Goal: Task Accomplishment & Management: Use online tool/utility

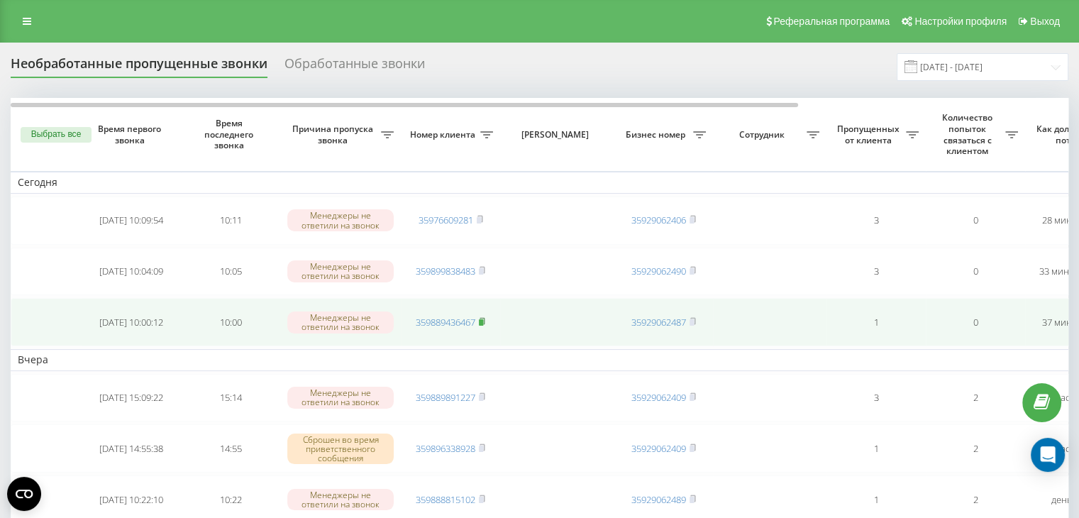
click at [482, 321] on rect at bounding box center [481, 322] width 4 height 6
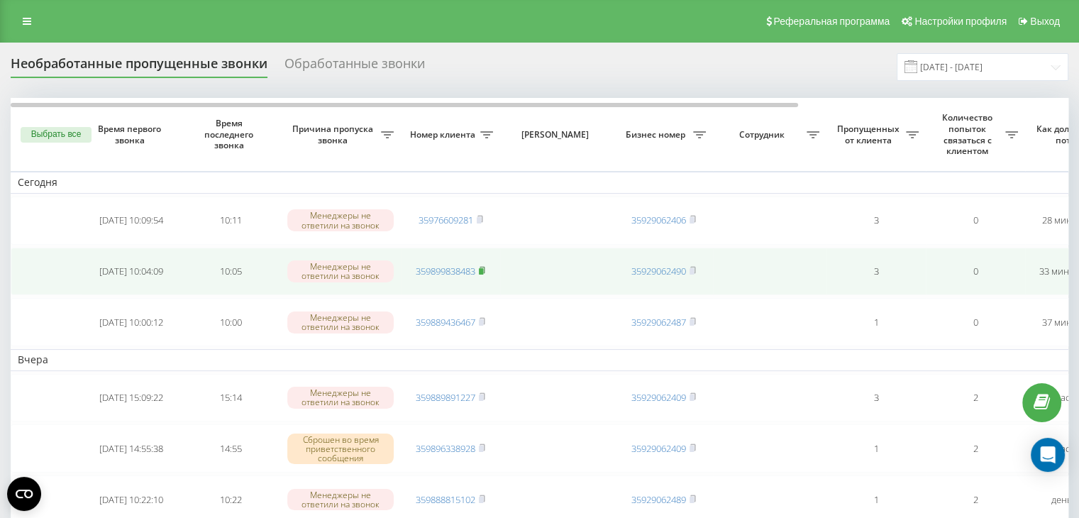
click at [481, 268] on rect at bounding box center [481, 271] width 4 height 6
click at [483, 266] on icon at bounding box center [482, 270] width 6 height 9
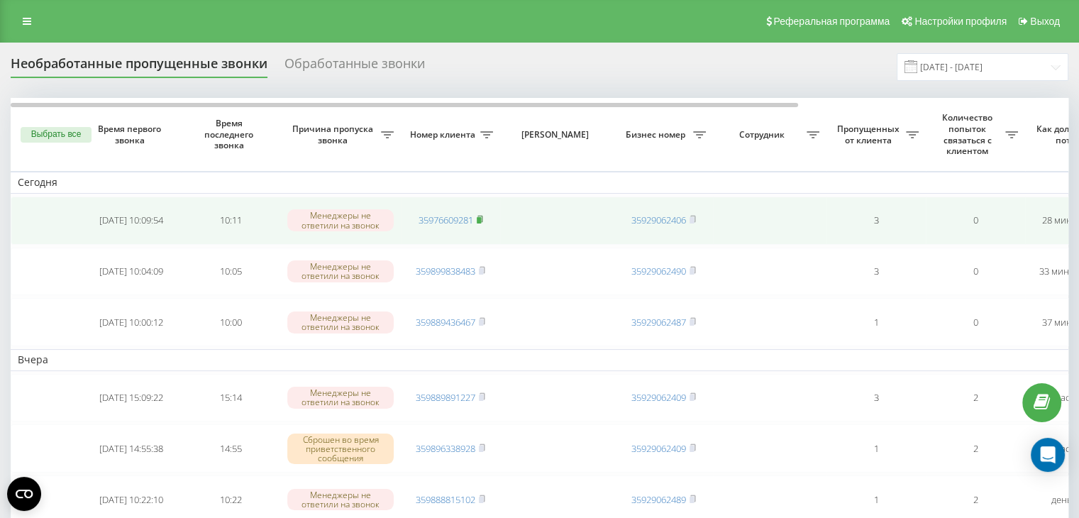
click at [479, 219] on rect at bounding box center [479, 220] width 4 height 6
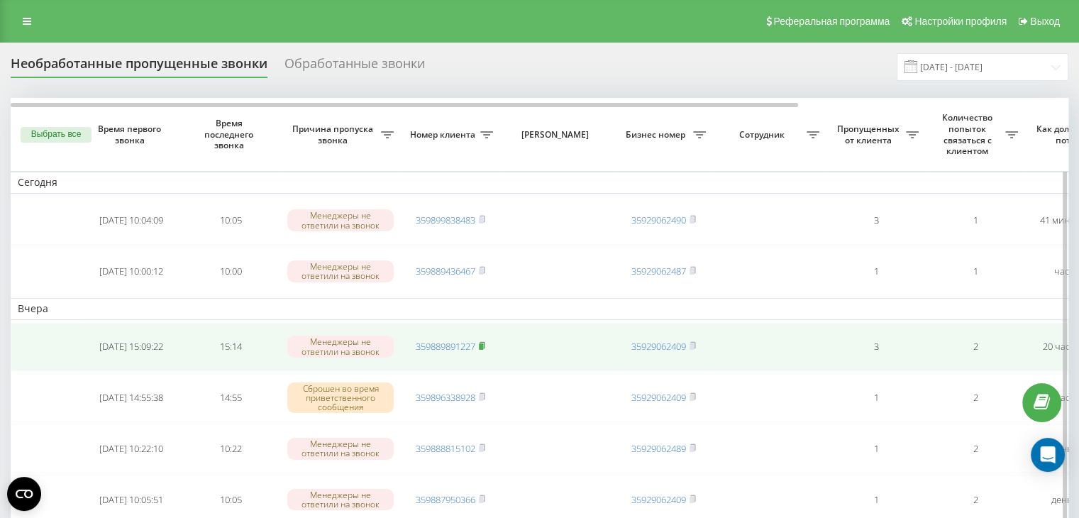
click at [482, 343] on rect at bounding box center [481, 346] width 4 height 6
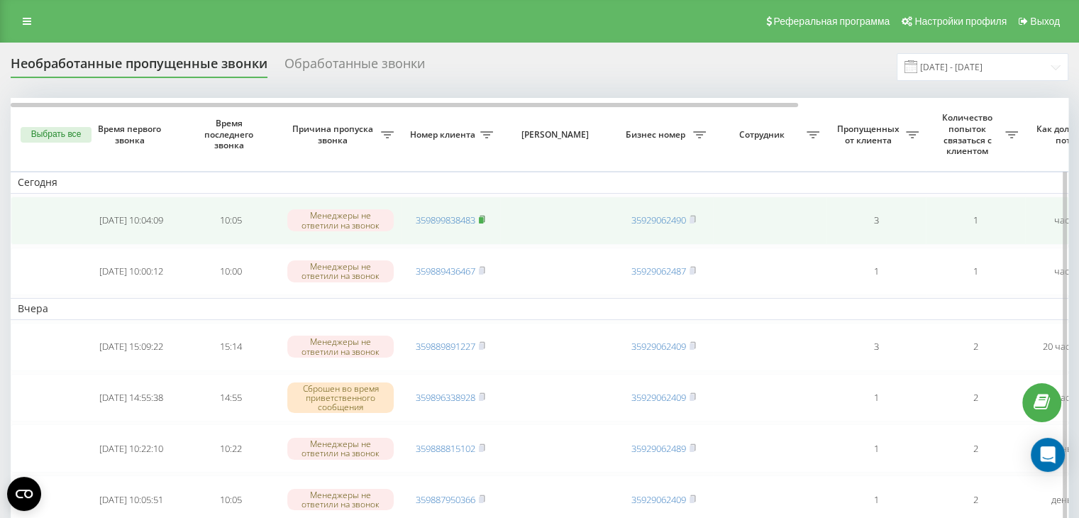
click at [485, 216] on icon at bounding box center [482, 219] width 6 height 9
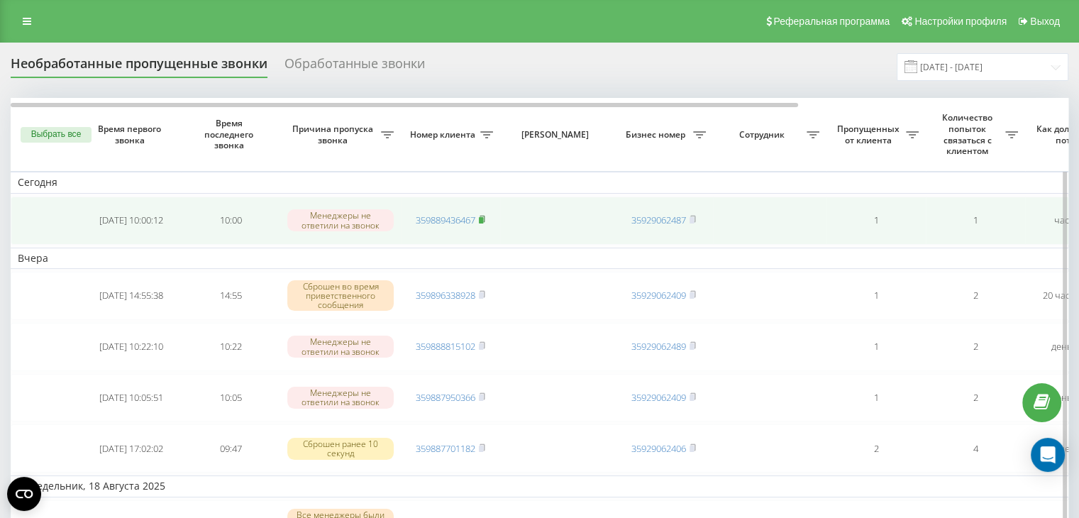
click at [483, 218] on rect at bounding box center [481, 220] width 4 height 6
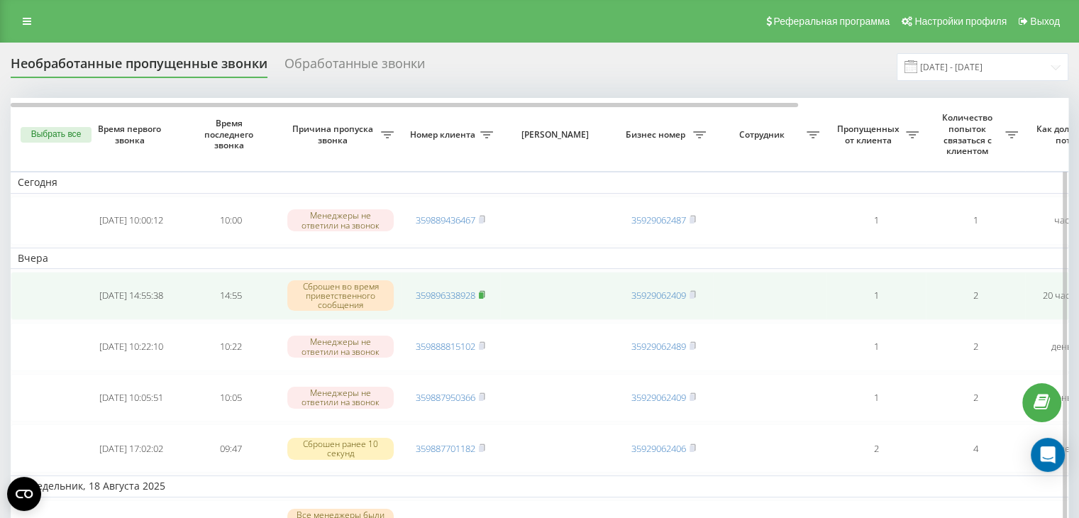
click at [483, 292] on rect at bounding box center [481, 295] width 4 height 6
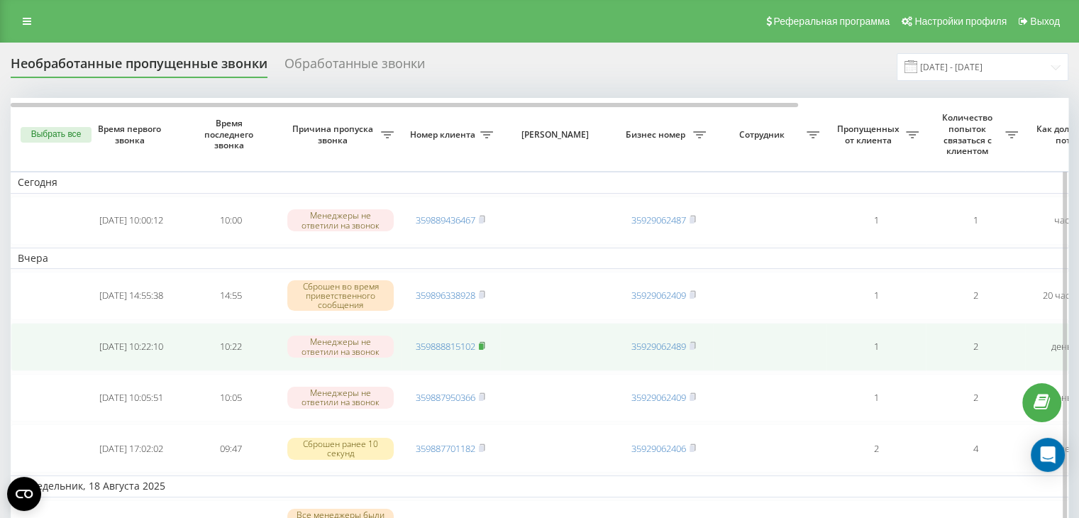
click at [482, 343] on rect at bounding box center [481, 346] width 4 height 6
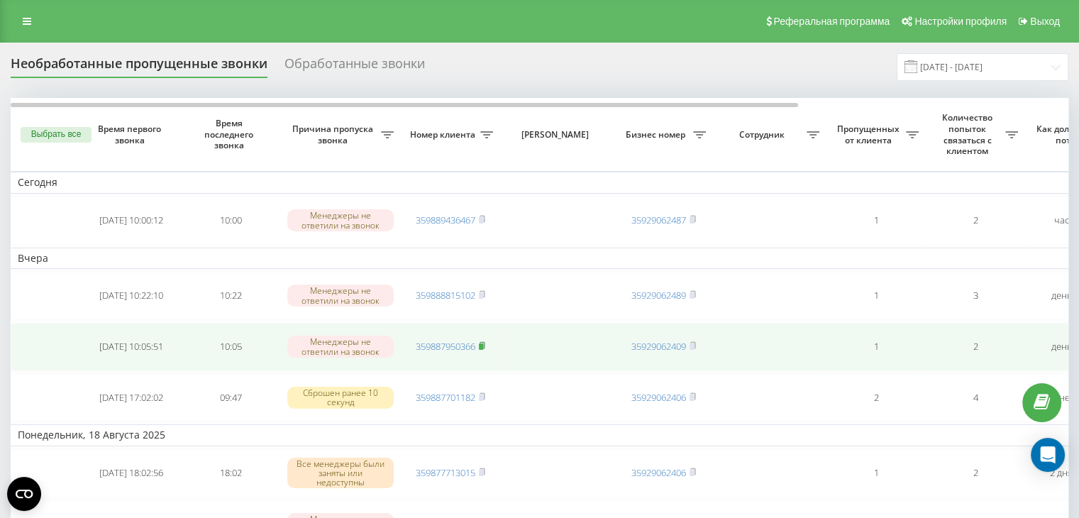
click at [485, 341] on icon at bounding box center [482, 345] width 6 height 9
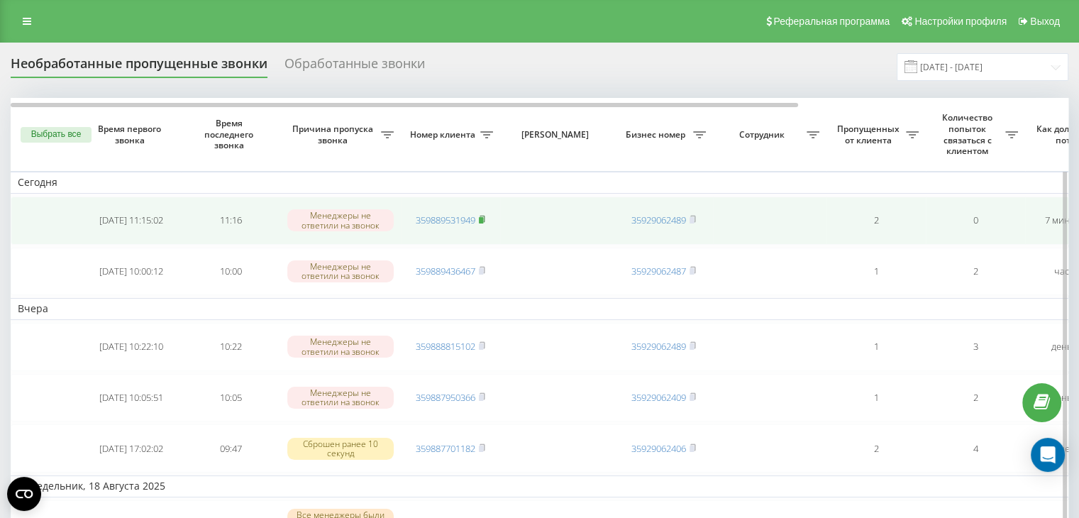
click at [482, 217] on rect at bounding box center [481, 220] width 4 height 6
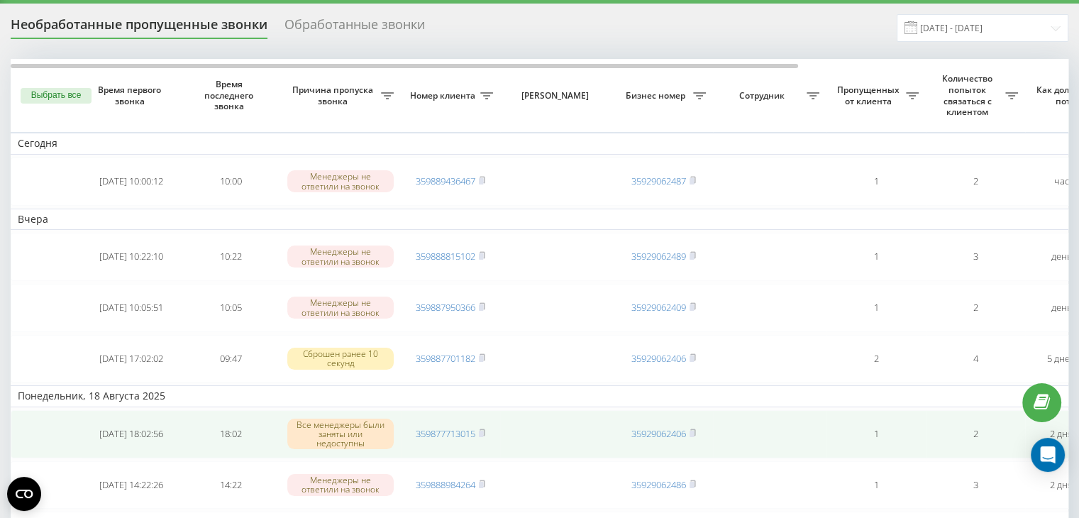
scroll to position [71, 0]
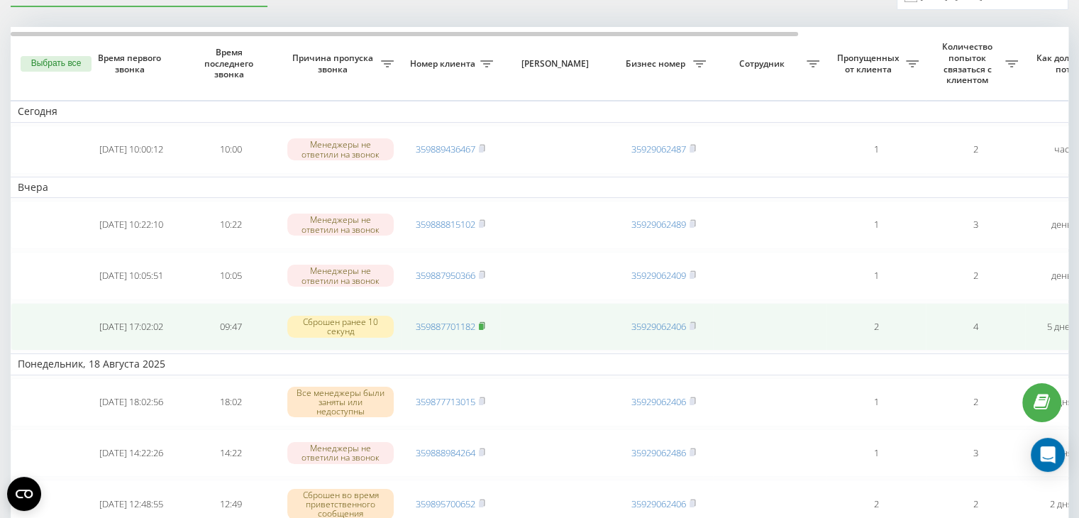
click at [482, 324] on rect at bounding box center [481, 326] width 4 height 6
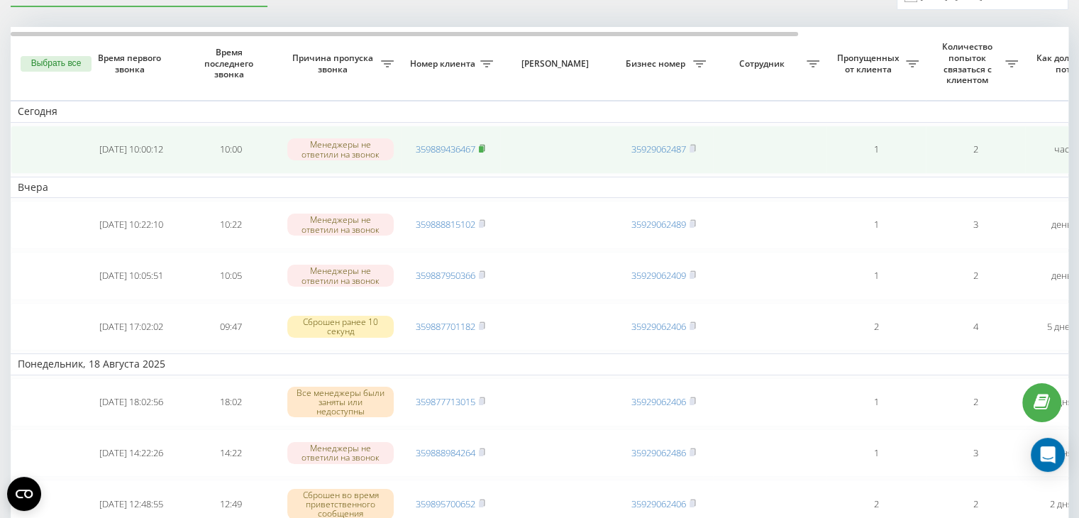
click at [479, 147] on icon at bounding box center [482, 148] width 6 height 9
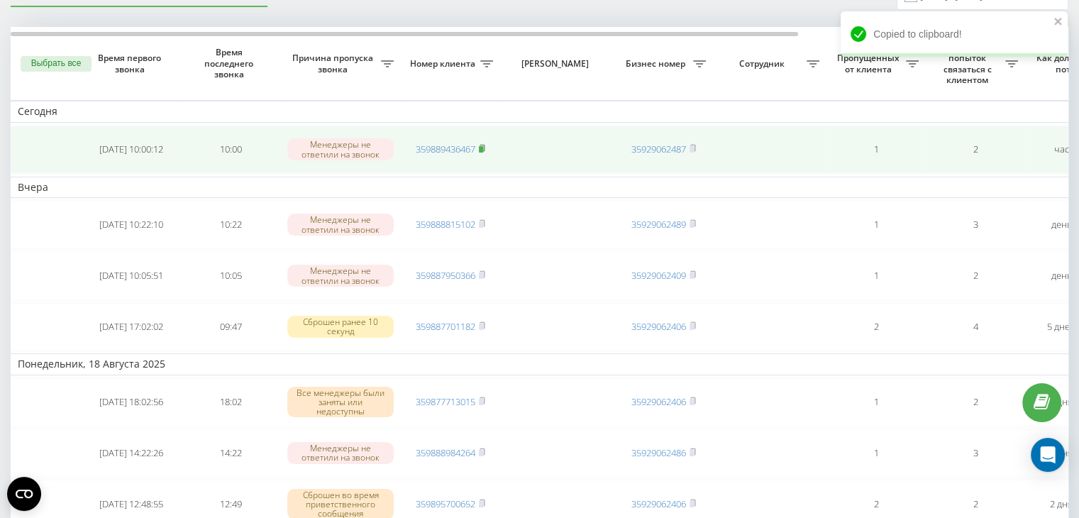
click at [483, 147] on rect at bounding box center [481, 149] width 4 height 6
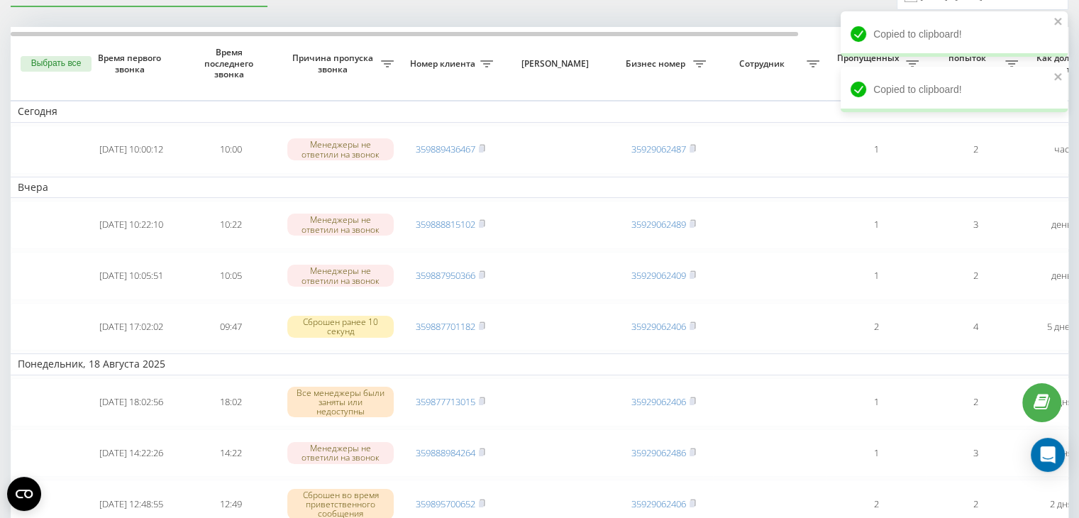
click at [64, 57] on button "Выбрать все" at bounding box center [56, 64] width 71 height 16
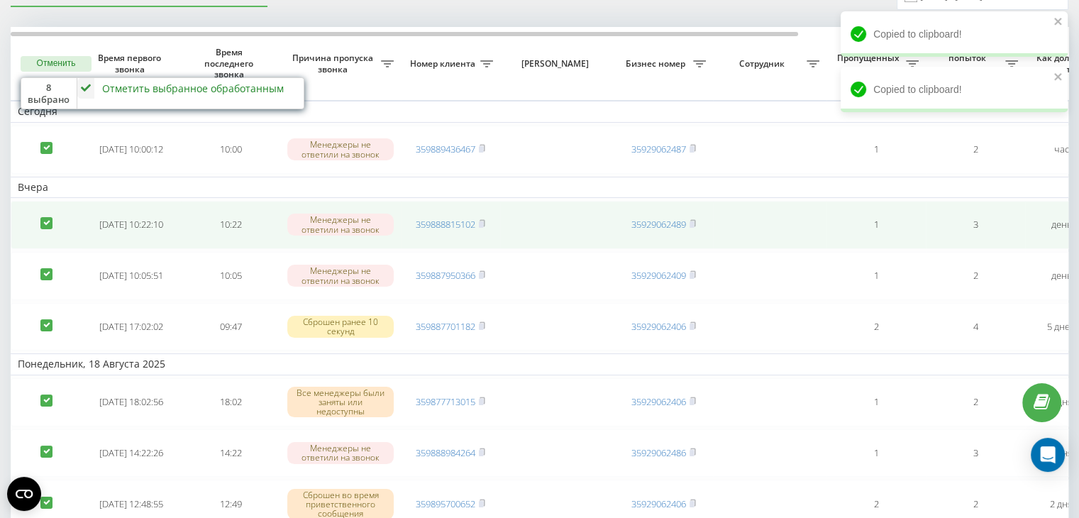
click at [49, 217] on label at bounding box center [46, 217] width 12 height 0
checkbox input "false"
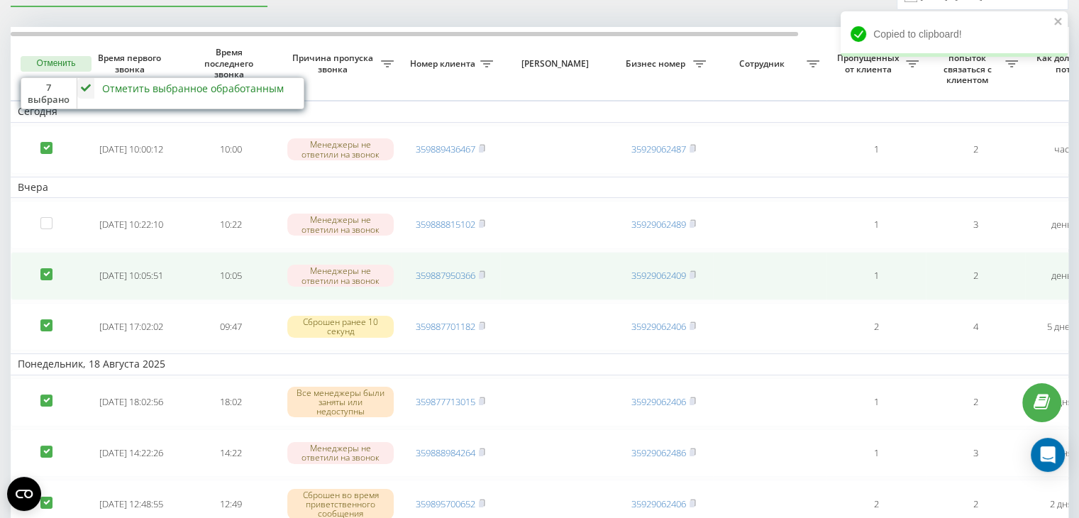
click at [48, 268] on label at bounding box center [46, 268] width 12 height 0
checkbox input "false"
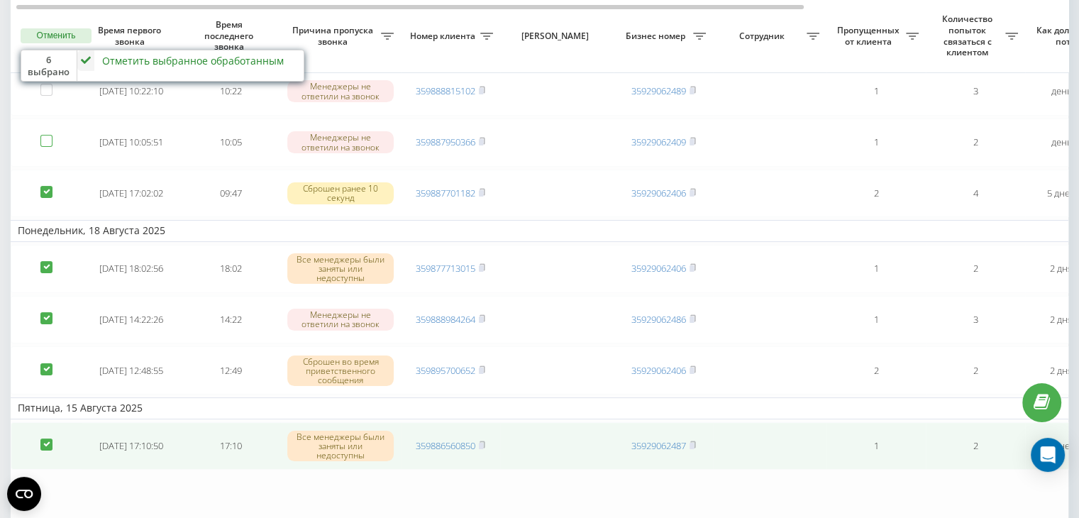
scroll to position [213, 0]
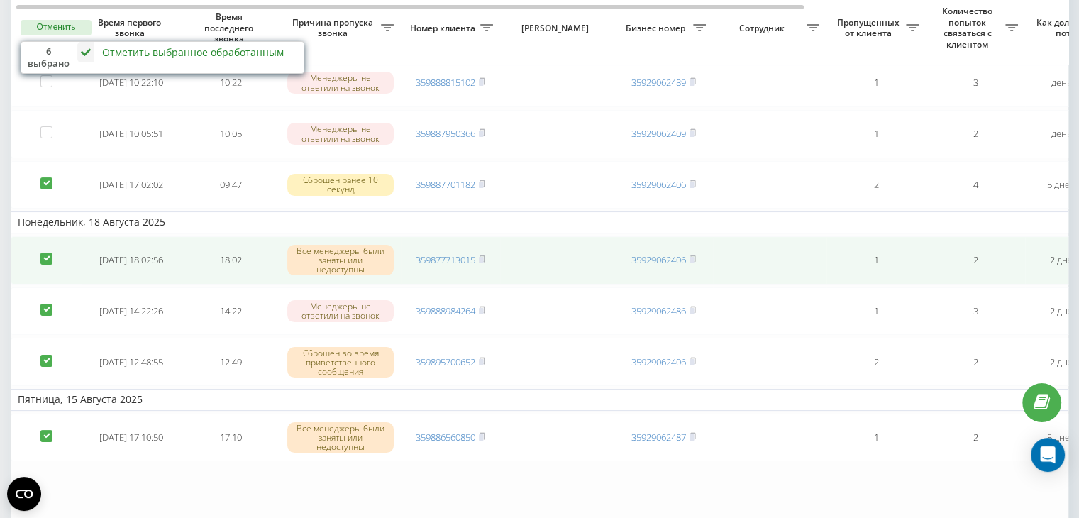
click at [45, 252] on label at bounding box center [46, 252] width 12 height 0
checkbox input "false"
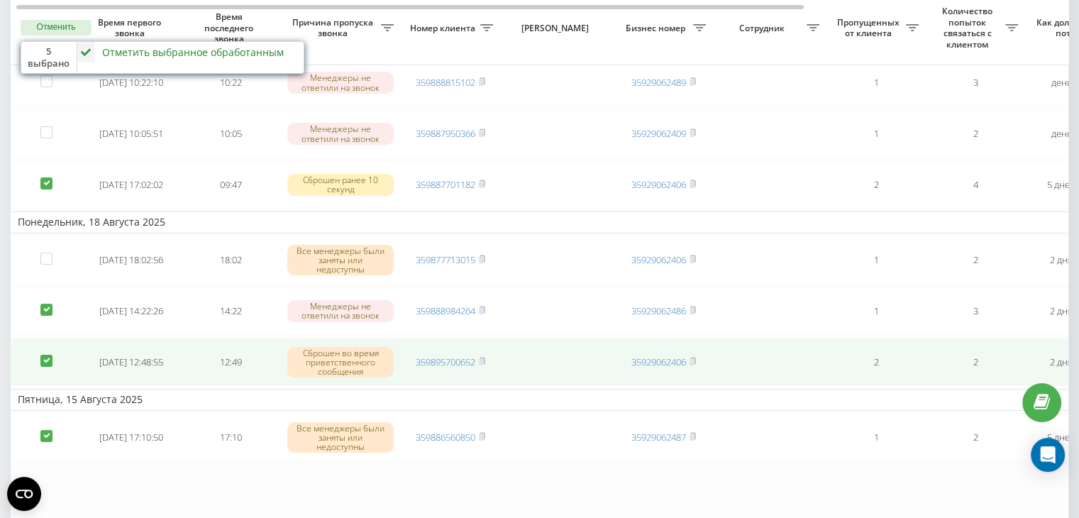
click at [47, 355] on label at bounding box center [46, 355] width 12 height 0
checkbox input "false"
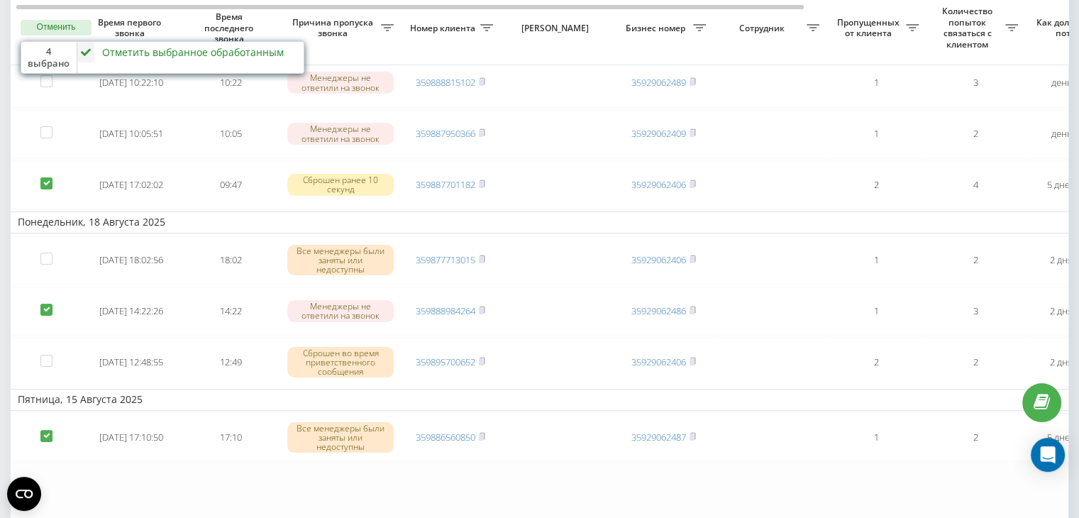
click at [211, 52] on div "Отметить выбранное обработанным" at bounding box center [193, 51] width 182 height 13
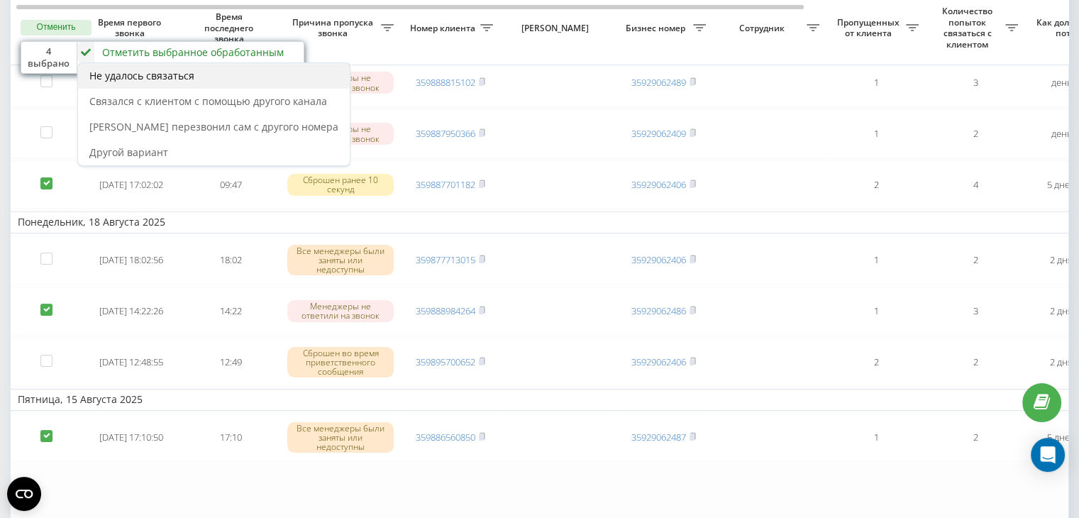
click at [179, 76] on span "Не удалось связаться" at bounding box center [141, 75] width 105 height 13
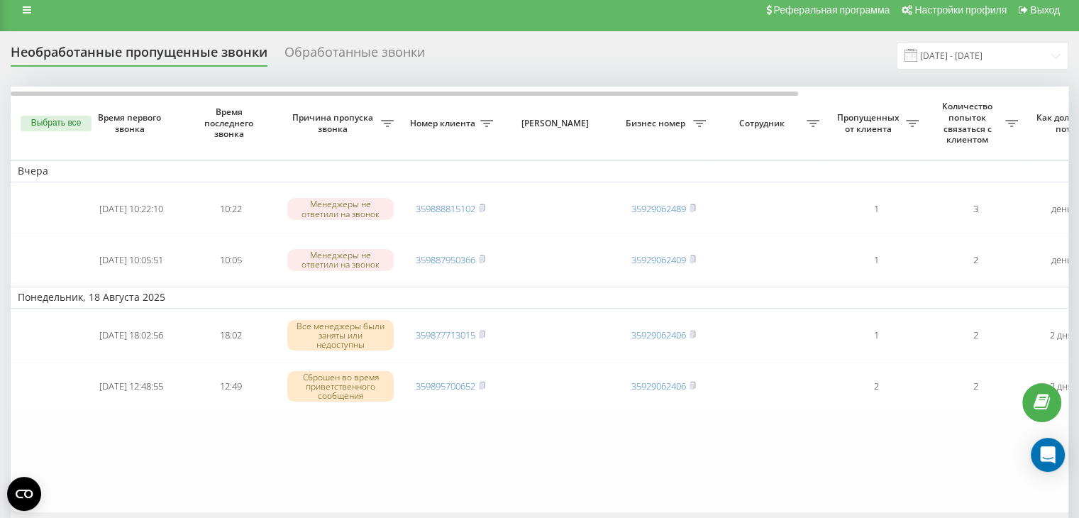
scroll to position [0, 0]
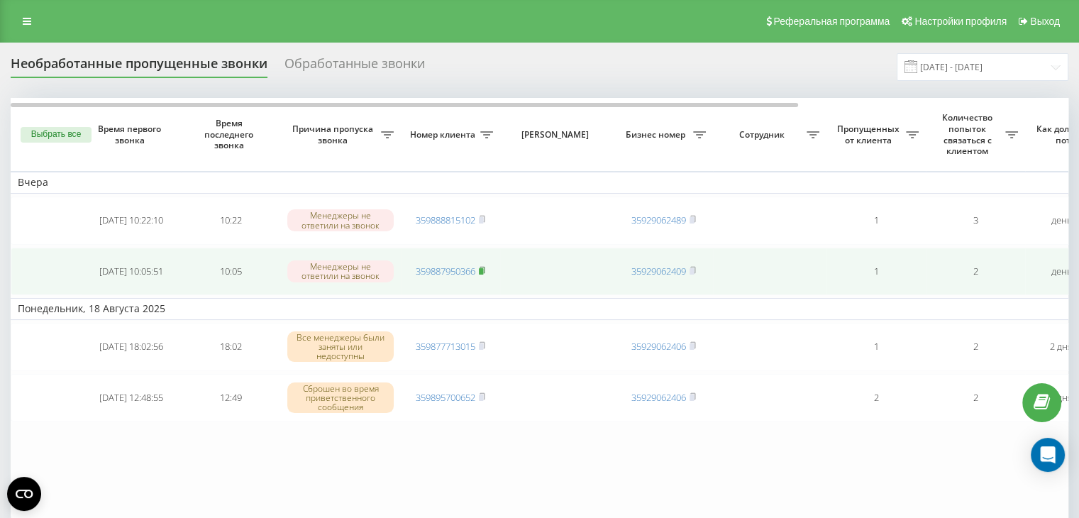
click at [481, 268] on rect at bounding box center [481, 271] width 4 height 6
click at [483, 268] on rect at bounding box center [481, 271] width 4 height 6
